Goal: Task Accomplishment & Management: Complete application form

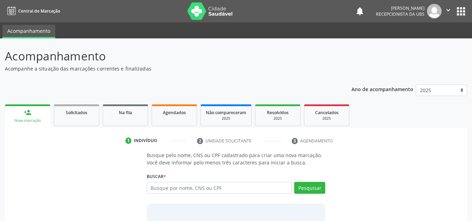
click at [197, 11] on img at bounding box center [209, 10] width 45 height 17
click at [28, 32] on link "Acompanhamento" at bounding box center [28, 32] width 53 height 14
click at [9, 60] on p "Acompanhamento" at bounding box center [166, 55] width 323 height 17
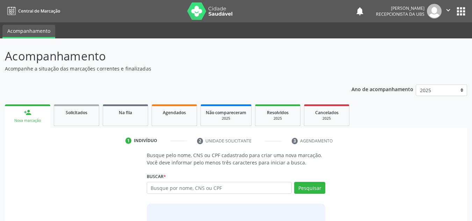
click at [9, 60] on p "Acompanhamento" at bounding box center [166, 55] width 323 height 17
click at [30, 120] on div "Nova marcação" at bounding box center [28, 120] width 36 height 5
click at [174, 113] on span "Agendados" at bounding box center [174, 113] width 23 height 6
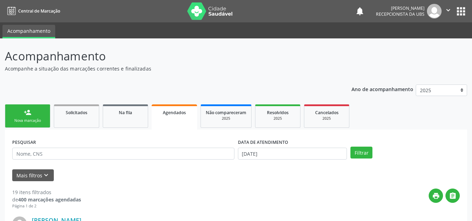
click at [22, 115] on link "person_add Nova marcação" at bounding box center [27, 115] width 45 height 23
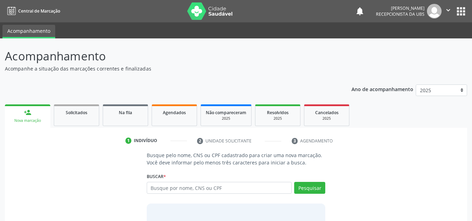
click at [22, 119] on div "Nova marcação" at bounding box center [28, 120] width 36 height 5
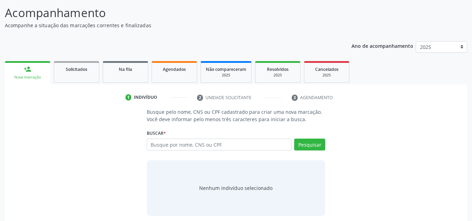
scroll to position [48, 0]
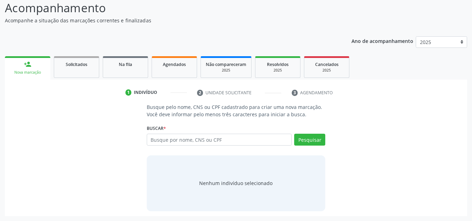
click at [36, 36] on div "Ano de acompanhamento 2025 2024 person_add Nova marcação Solicitados Na fila Ag…" at bounding box center [236, 123] width 462 height 185
click at [446, 147] on div "Busque pelo nome, CNS ou CPF cadastrado para criar uma nova marcação. Você deve…" at bounding box center [236, 157] width 452 height 108
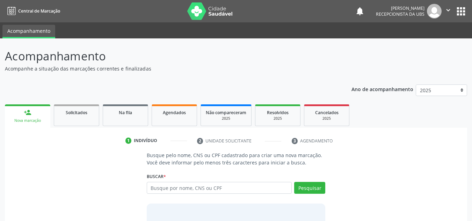
click at [28, 120] on div "Nova marcação" at bounding box center [28, 120] width 36 height 5
